Goal: Find specific fact: Find specific fact

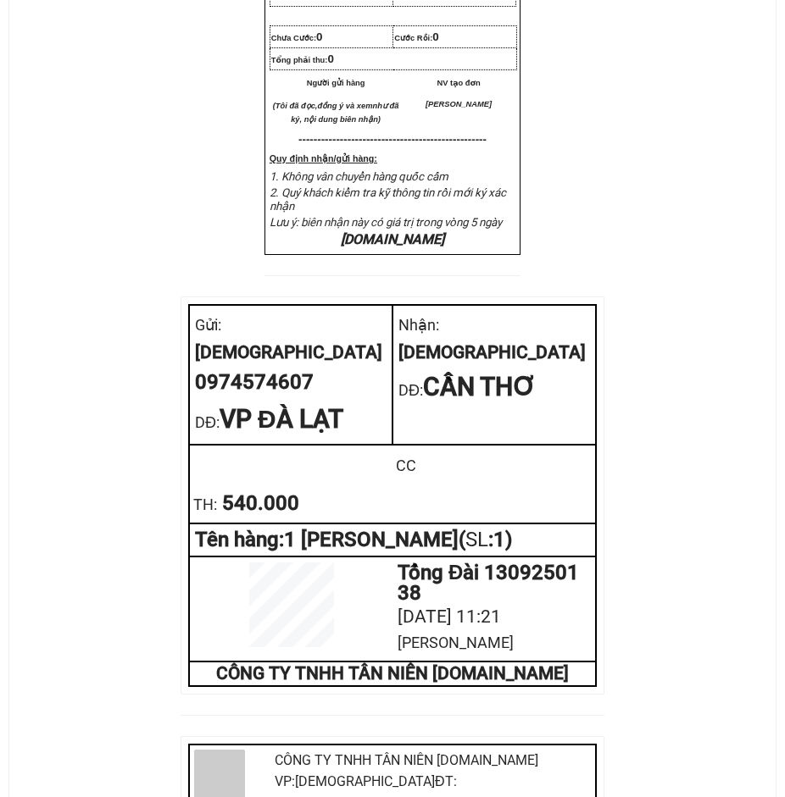
scroll to position [678, 0]
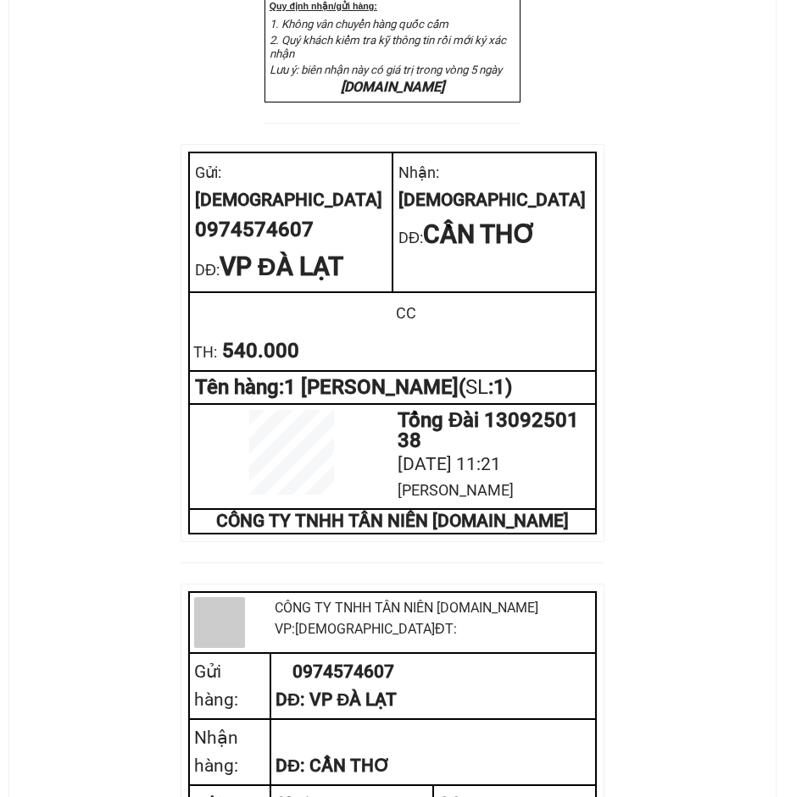
click at [271, 247] on div "0974574607" at bounding box center [291, 230] width 192 height 32
copy div "0974574607"
click at [375, 286] on div "DĐ: VP ĐÀ LẠT" at bounding box center [291, 267] width 192 height 40
click at [247, 247] on div "0974574607" at bounding box center [291, 230] width 192 height 32
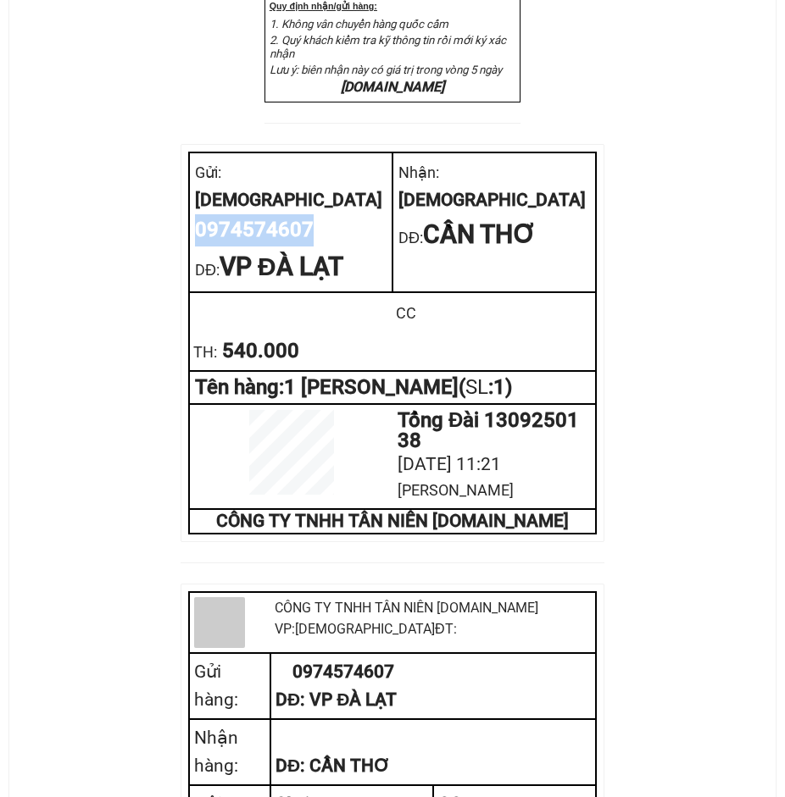
click at [247, 247] on div "0974574607" at bounding box center [291, 230] width 192 height 32
copy div "0974574607"
click at [114, 227] on div "CTY TNHH T ÂN NIÊN [DOMAIN_NAME] VP Gửi: Tổng Đài VP Nhận: [DEMOGRAPHIC_DATA]…" at bounding box center [392, 275] width 725 height 1696
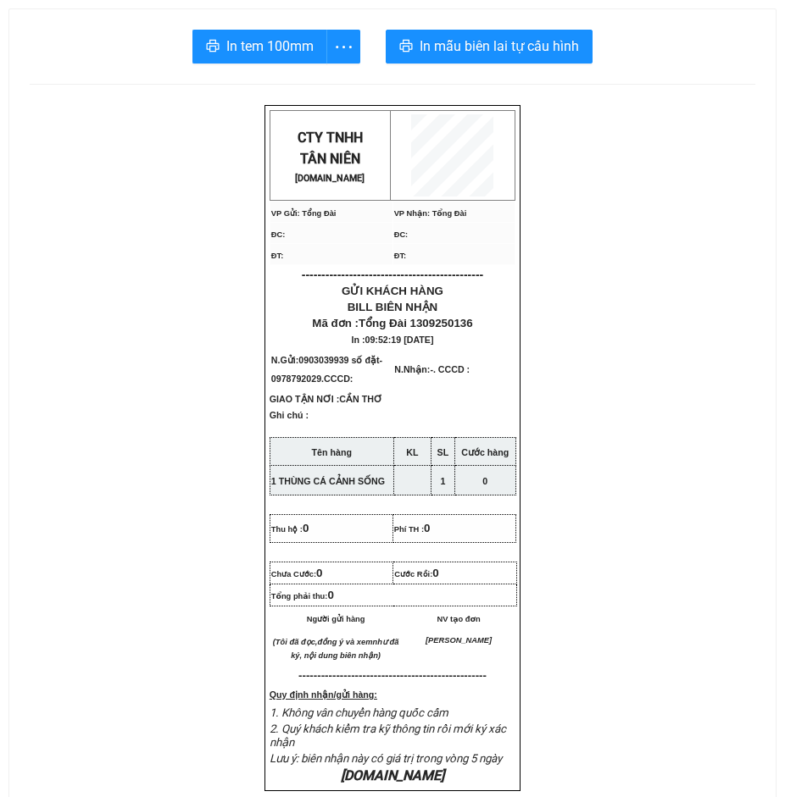
scroll to position [763, 0]
